Goal: Task Accomplishment & Management: Manage account settings

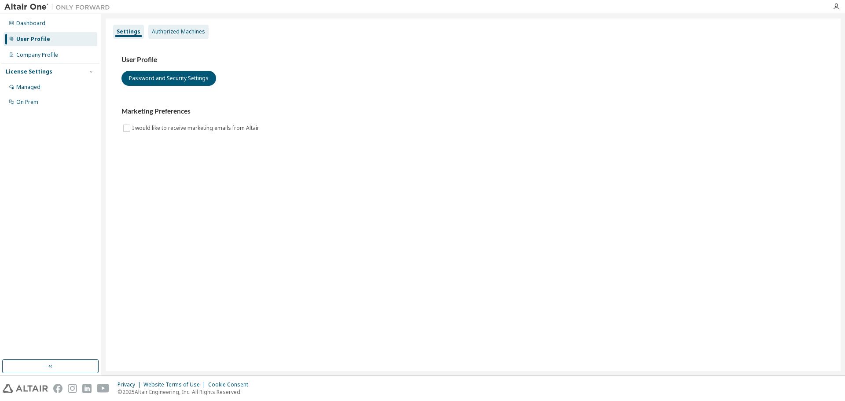
click at [194, 34] on div "Authorized Machines" at bounding box center [178, 31] width 53 height 7
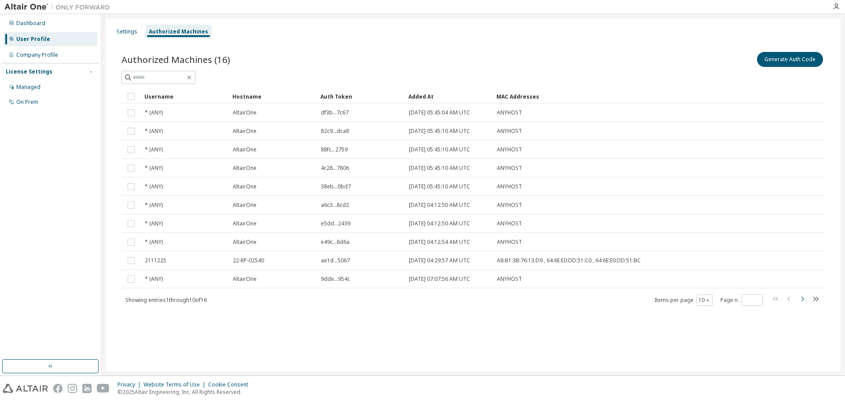
click at [803, 299] on icon "button" at bounding box center [802, 299] width 3 height 4
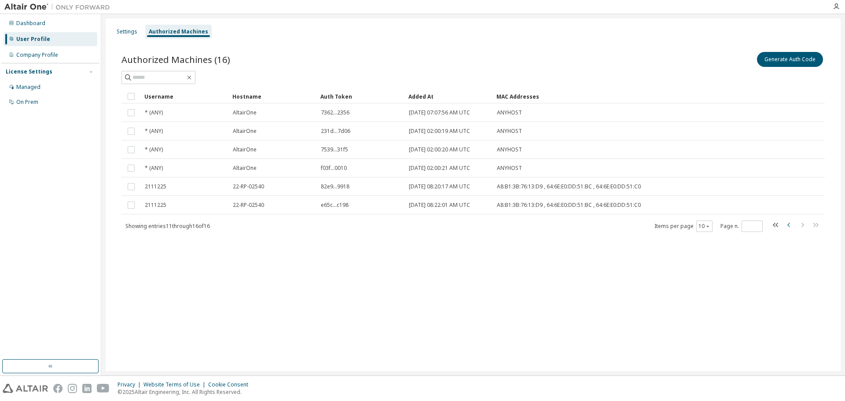
click at [788, 222] on icon "button" at bounding box center [789, 225] width 11 height 11
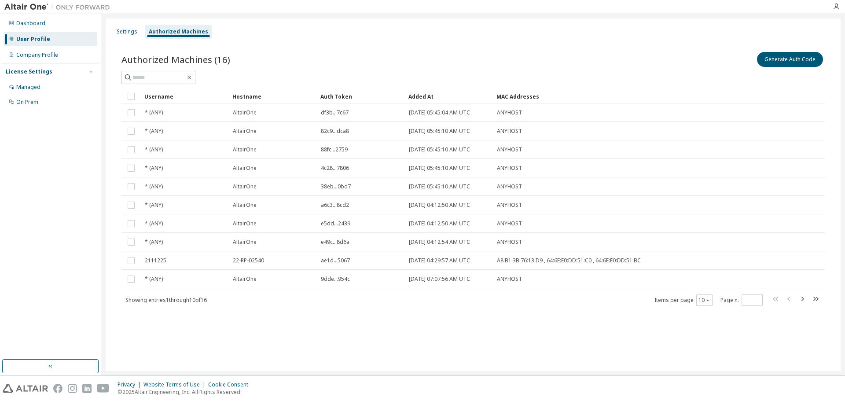
type input "*"
click at [125, 33] on div "Settings" at bounding box center [127, 31] width 21 height 7
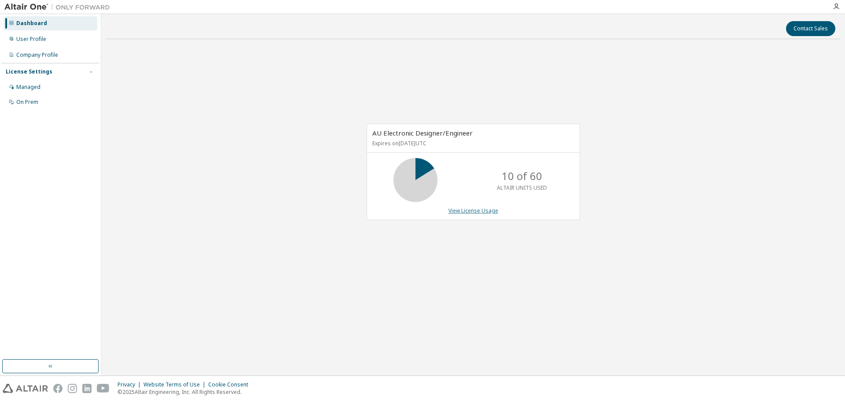
click at [481, 209] on link "View License Usage" at bounding box center [473, 210] width 50 height 7
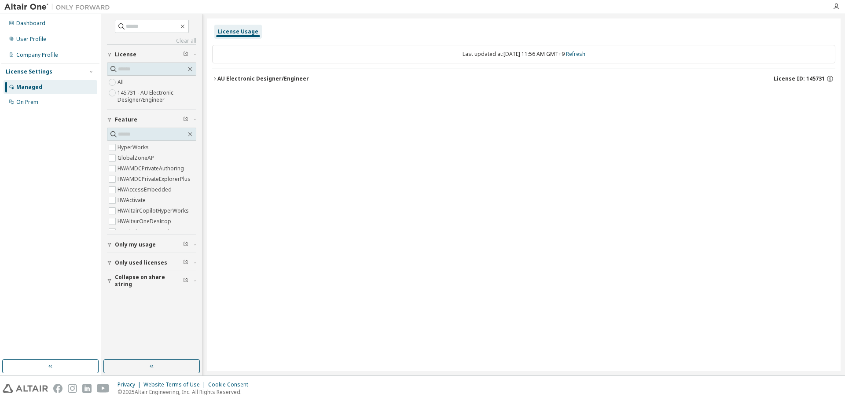
click at [216, 77] on icon "button" at bounding box center [214, 78] width 5 height 5
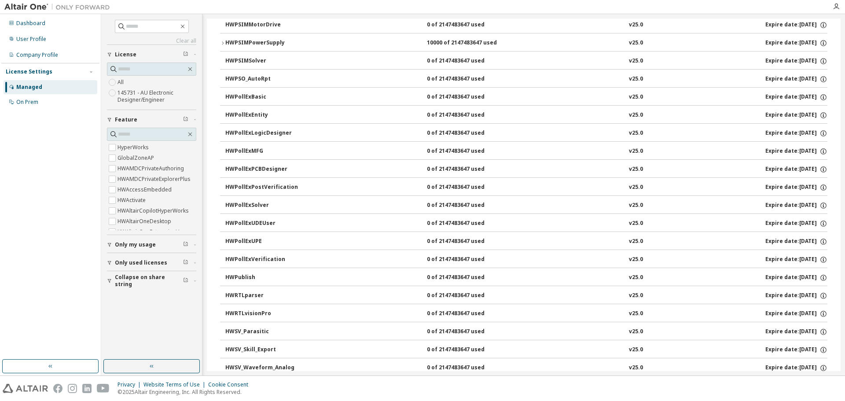
scroll to position [1633, 0]
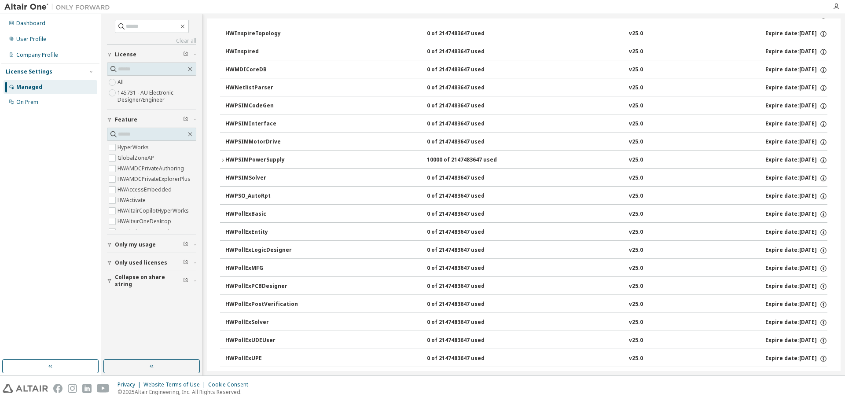
click at [220, 160] on icon "button" at bounding box center [222, 160] width 5 height 5
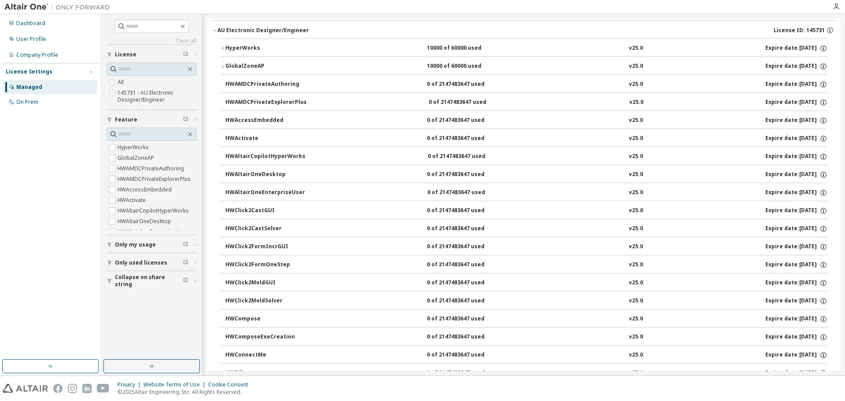
scroll to position [0, 0]
